Goal: Task Accomplishment & Management: Use online tool/utility

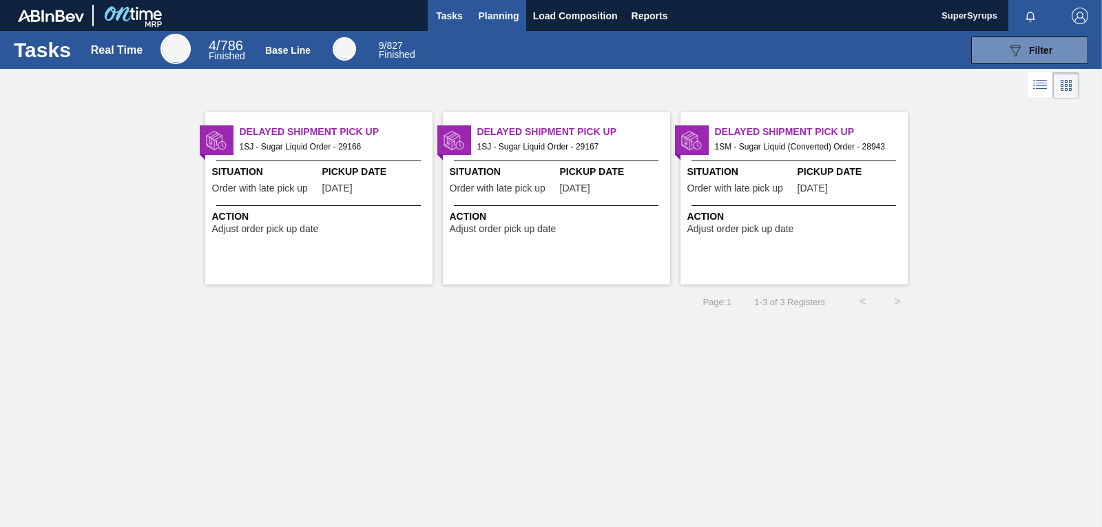
click at [503, 18] on span "Planning" at bounding box center [499, 16] width 41 height 17
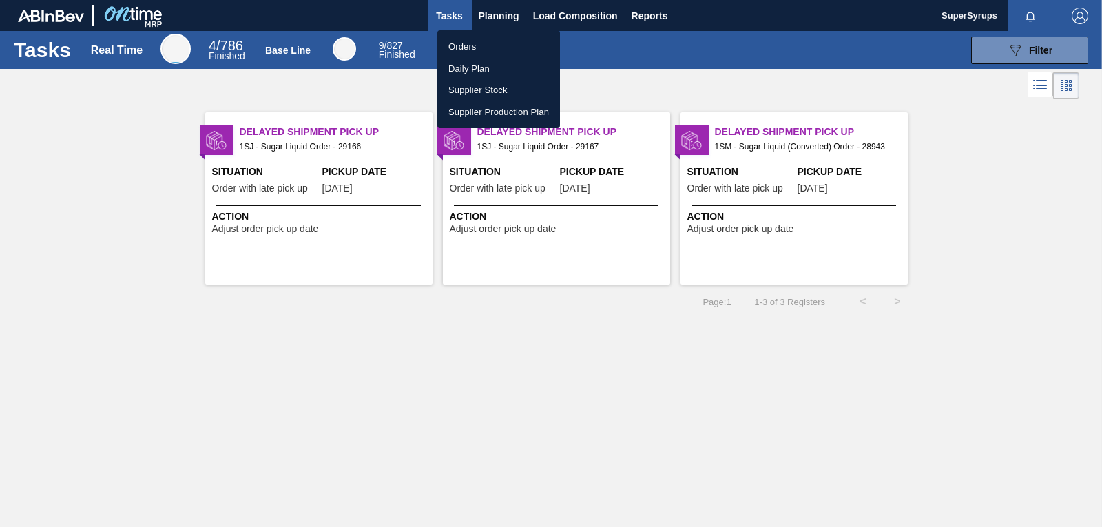
click at [500, 47] on li "Orders" at bounding box center [498, 47] width 123 height 22
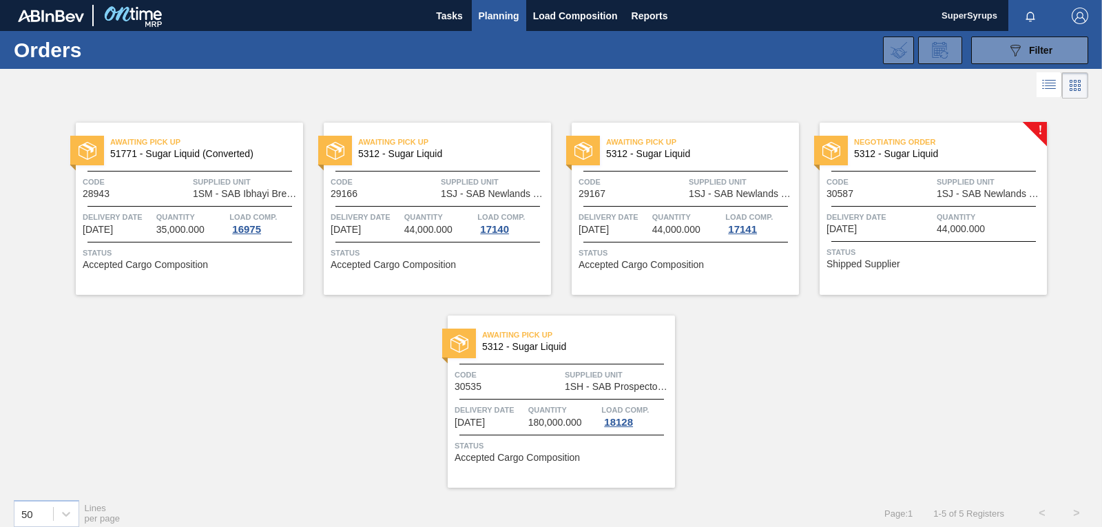
click at [953, 205] on div "Negotiating Order 5312 - Sugar Liquid Code 30587 Supplied Unit 1SJ - SAB Newlan…" at bounding box center [933, 209] width 227 height 172
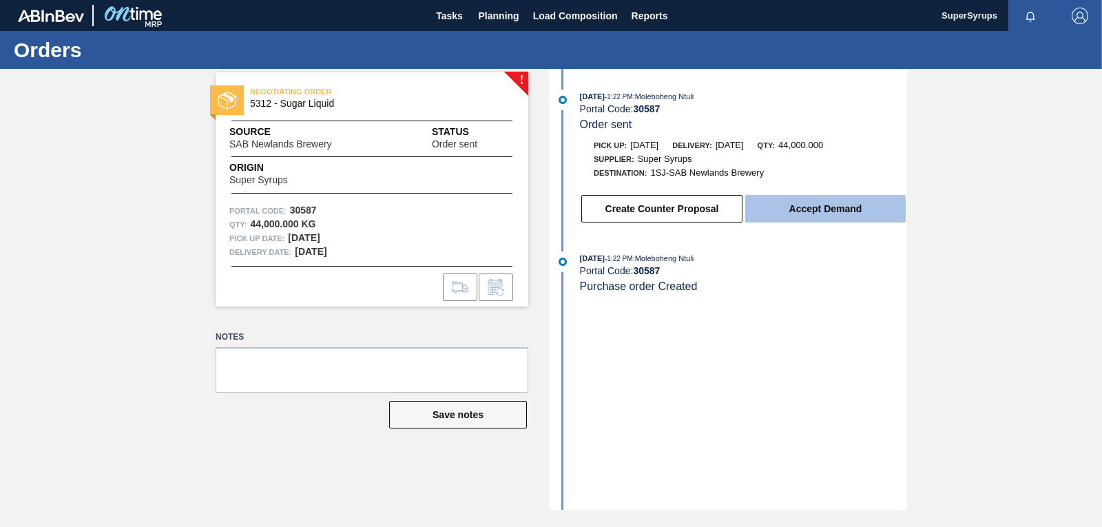
click at [867, 204] on button "Accept Demand" at bounding box center [825, 209] width 161 height 28
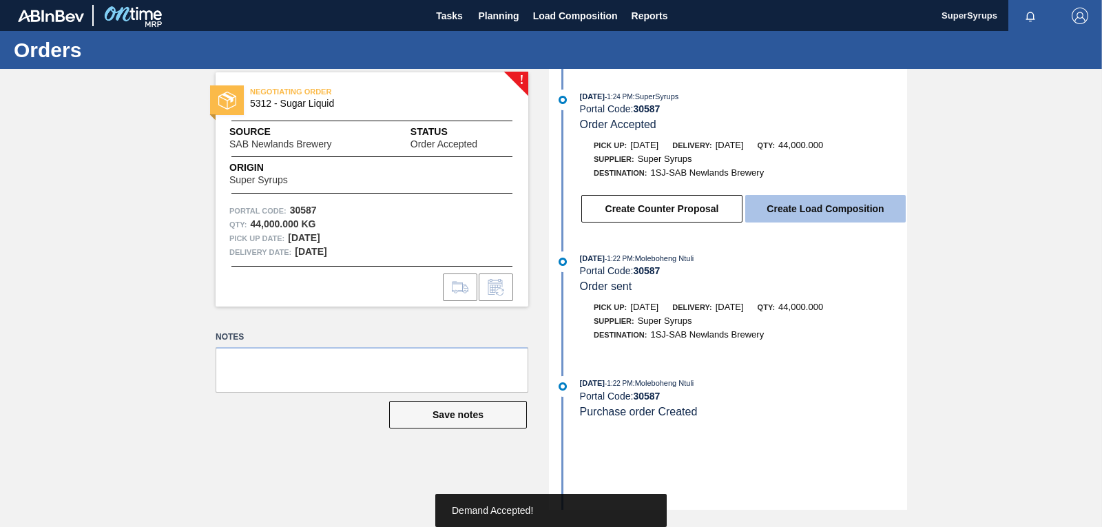
click at [863, 207] on button "Create Load Composition" at bounding box center [825, 209] width 161 height 28
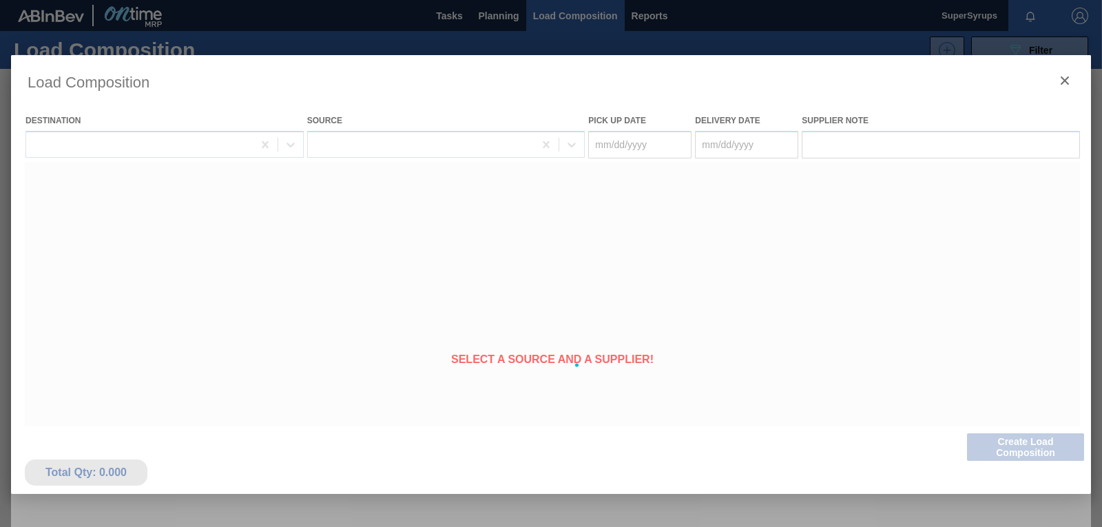
type Date "[DATE]"
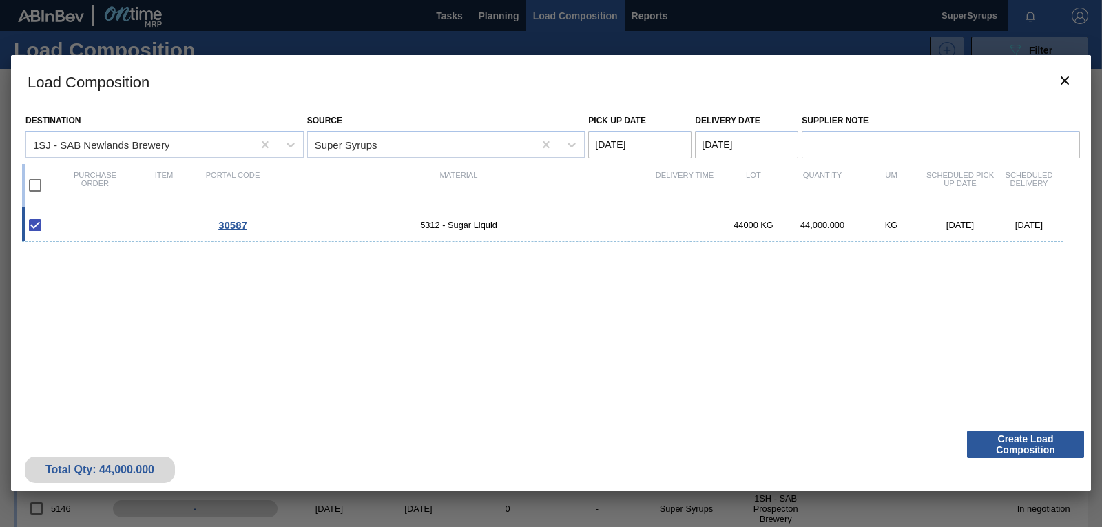
drag, startPoint x: 986, startPoint y: 418, endPoint x: 993, endPoint y: 428, distance: 12.3
click at [986, 419] on div "Destination 1SJ - SAB Newlands Brewery Source Super Syrups Pick up Date [DATE] …" at bounding box center [551, 265] width 1080 height 316
click at [1023, 448] on button "Create Load Composition" at bounding box center [1025, 445] width 117 height 28
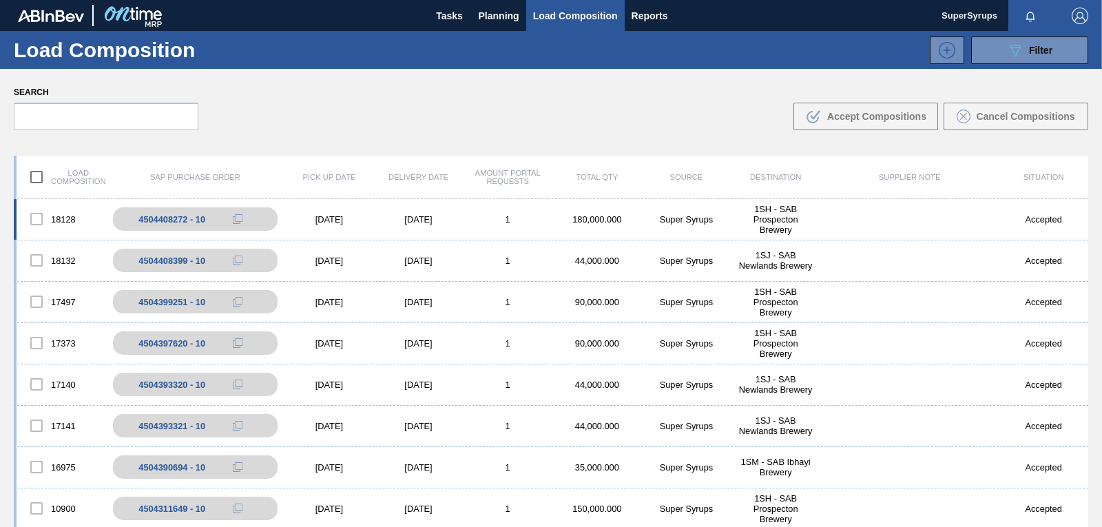
click at [572, 231] on div "18128 4504408272 - 10 [DATE] [DATE] 1 180,000.000 Super Syrups 1SH - SAB Prospe…" at bounding box center [551, 219] width 1075 height 41
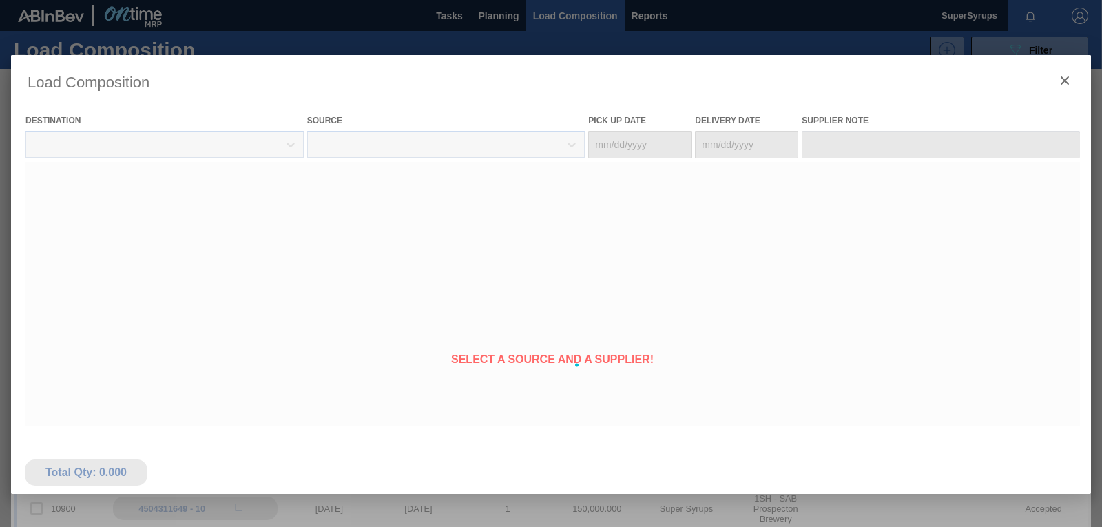
type Date "[DATE]"
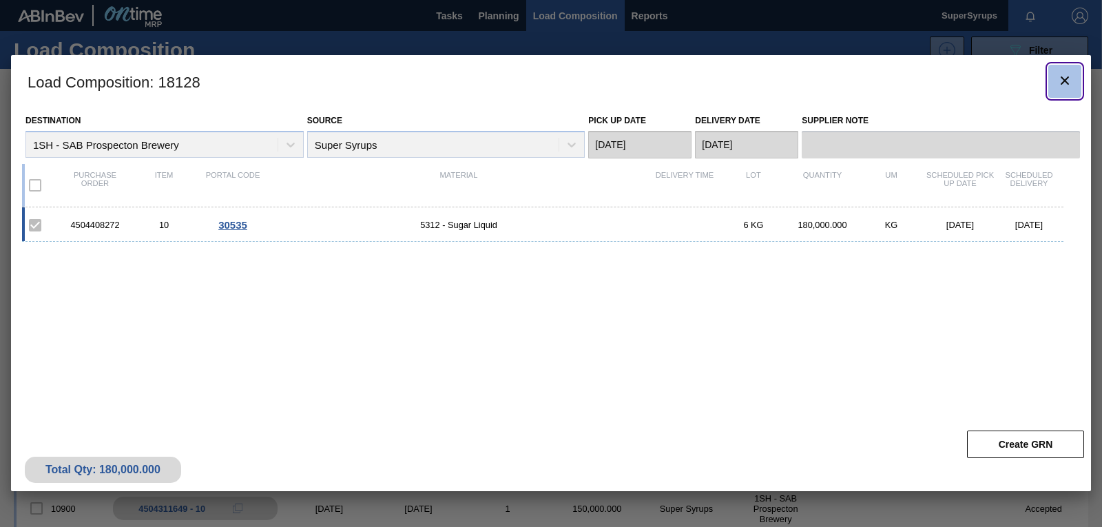
click at [1067, 89] on span "botão de ícone" at bounding box center [1065, 80] width 17 height 17
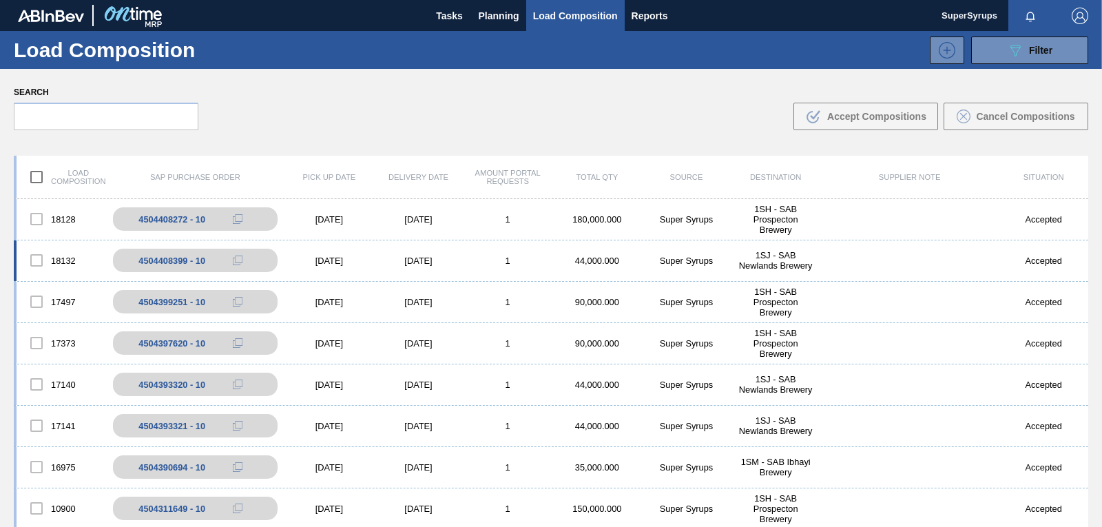
click at [791, 270] on div "1SJ - SAB Newlands Brewery" at bounding box center [776, 260] width 90 height 21
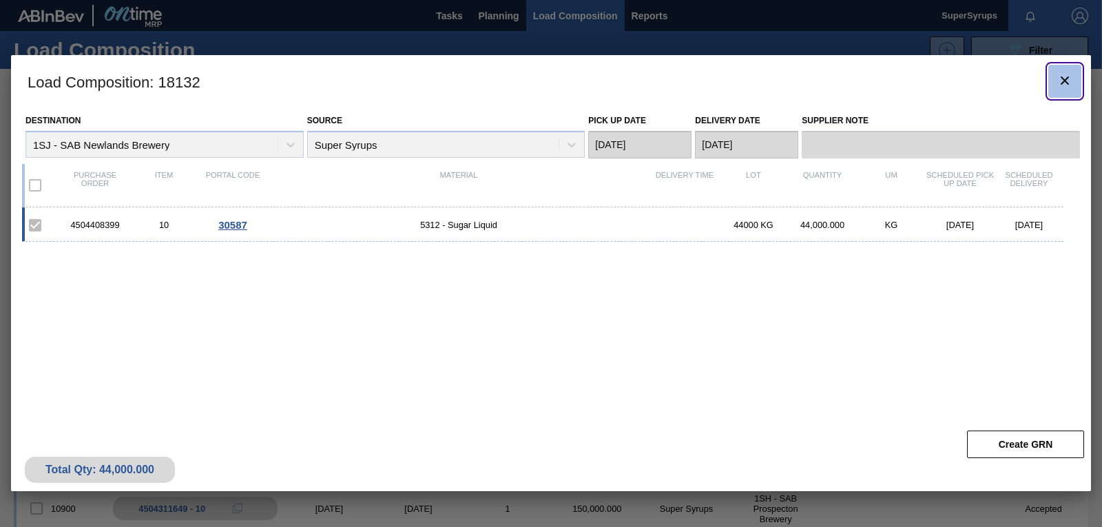
click at [1060, 87] on icon "botão de ícone" at bounding box center [1065, 80] width 17 height 17
